Goal: Use online tool/utility: Utilize a website feature to perform a specific function

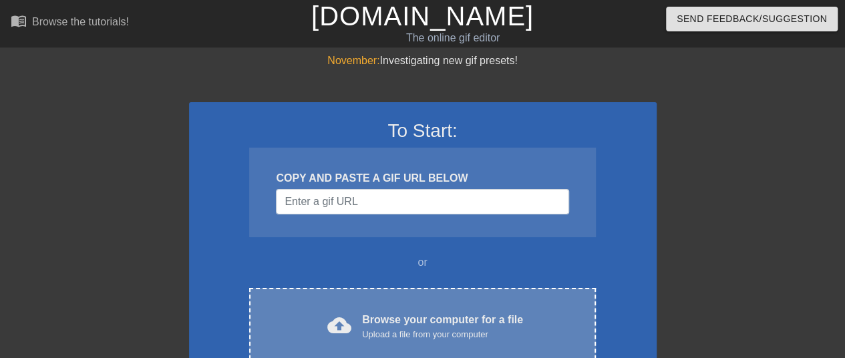
click at [422, 337] on div "Upload a file from your computer" at bounding box center [442, 334] width 161 height 13
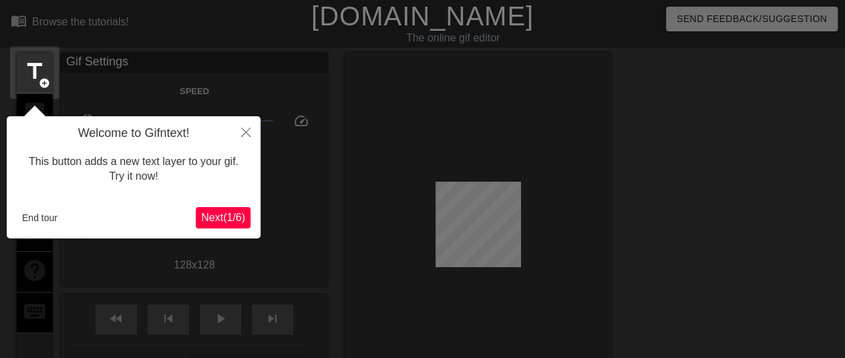
scroll to position [33, 0]
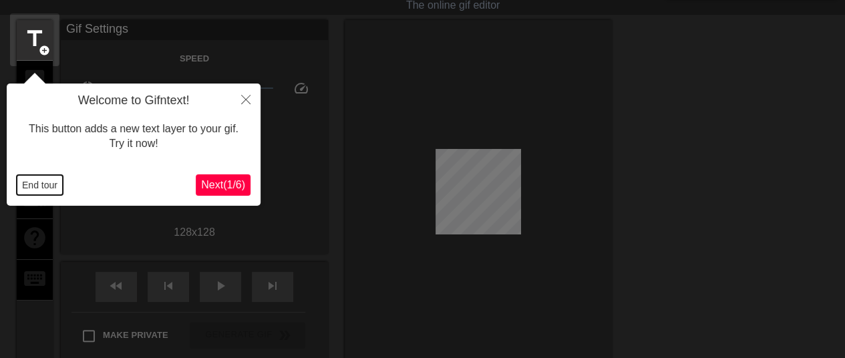
click at [39, 185] on button "End tour" at bounding box center [40, 185] width 46 height 20
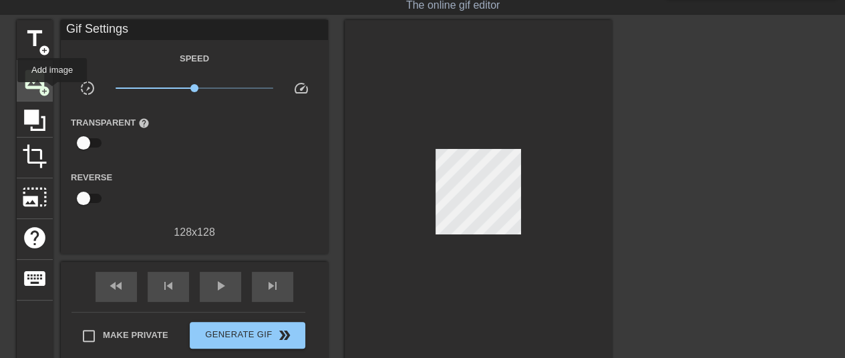
click at [52, 92] on div "image add_circle" at bounding box center [35, 81] width 36 height 41
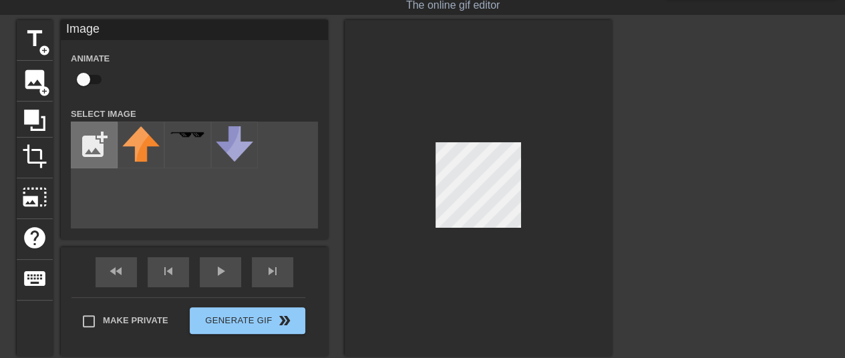
click at [96, 132] on input "file" at bounding box center [93, 144] width 45 height 45
type input "C:\fakepath\caphat-removebg-preview.png"
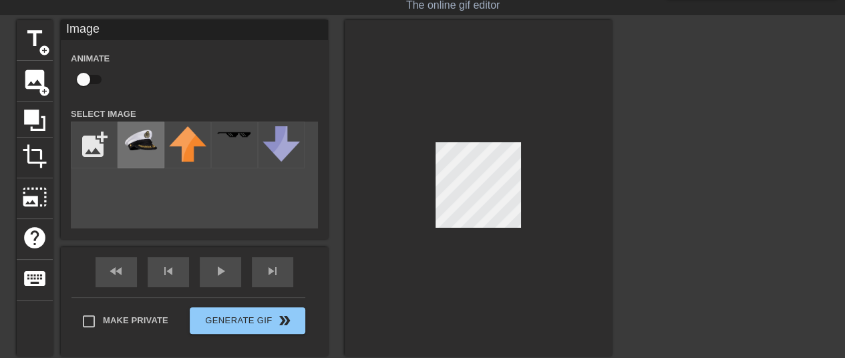
click at [128, 148] on img at bounding box center [140, 140] width 37 height 29
click at [482, 137] on div at bounding box center [478, 188] width 267 height 336
click at [566, 245] on div at bounding box center [478, 188] width 267 height 336
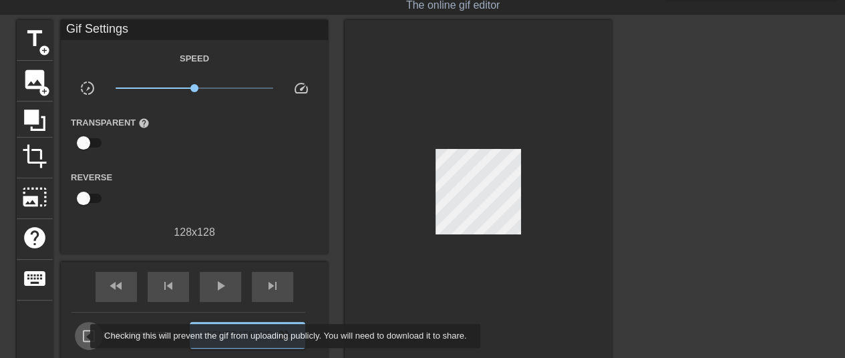
click at [82, 336] on input "Make Private" at bounding box center [89, 336] width 28 height 28
checkbox input "true"
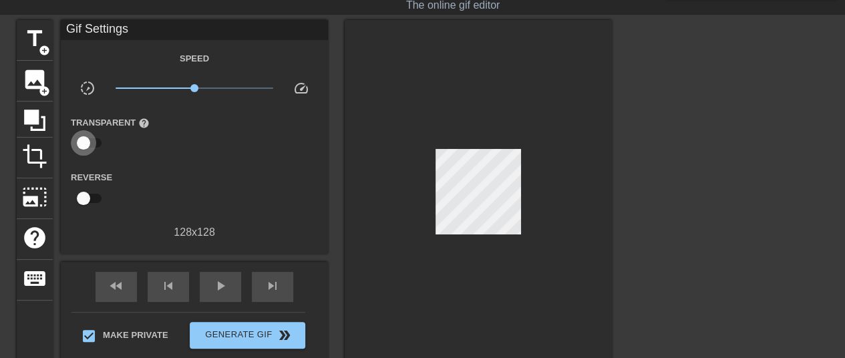
click at [87, 144] on input "checkbox" at bounding box center [83, 142] width 76 height 25
checkbox input "true"
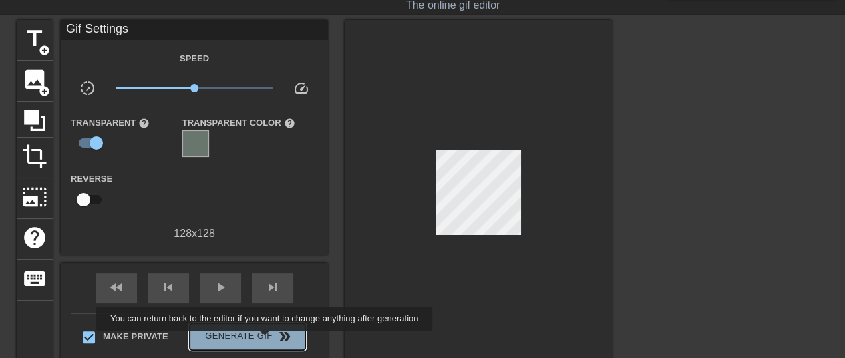
click at [266, 340] on span "Generate Gif double_arrow" at bounding box center [247, 337] width 105 height 16
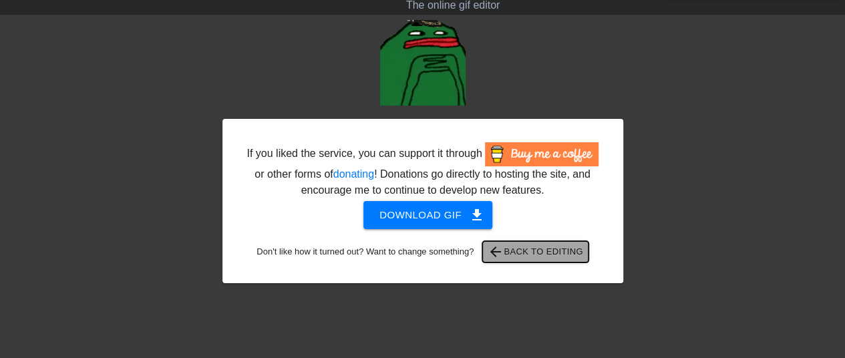
click at [513, 257] on span "arrow_back Back to Editing" at bounding box center [536, 252] width 96 height 16
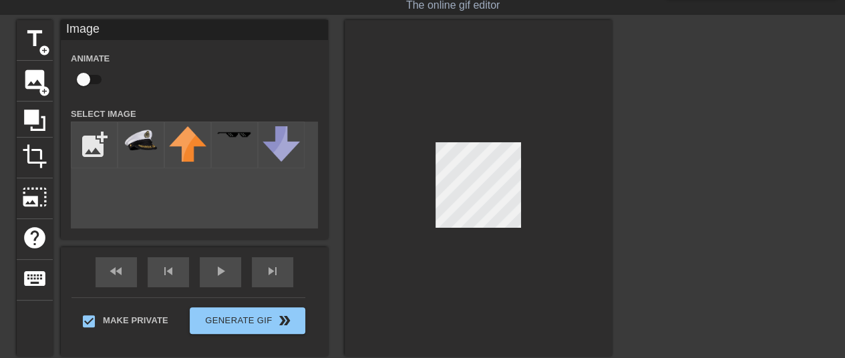
click at [560, 225] on div at bounding box center [478, 188] width 267 height 336
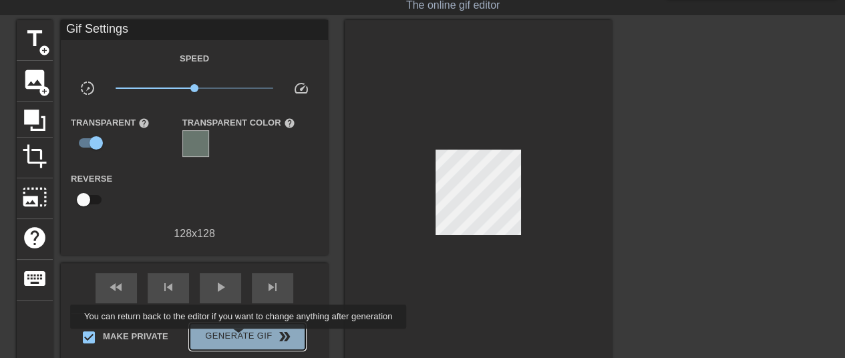
click at [240, 338] on span "Generate Gif double_arrow" at bounding box center [247, 337] width 105 height 16
